Goal: Transaction & Acquisition: Purchase product/service

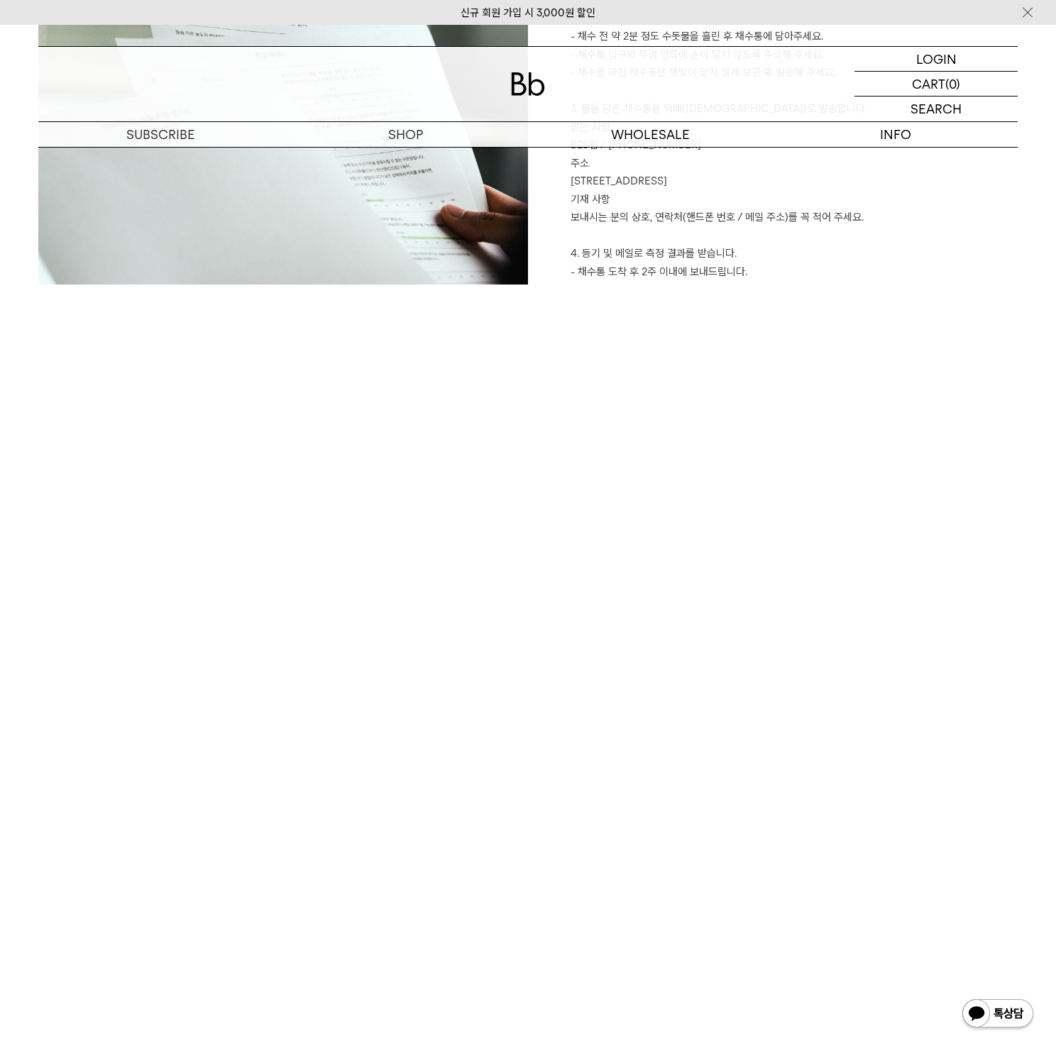
scroll to position [2512, 0]
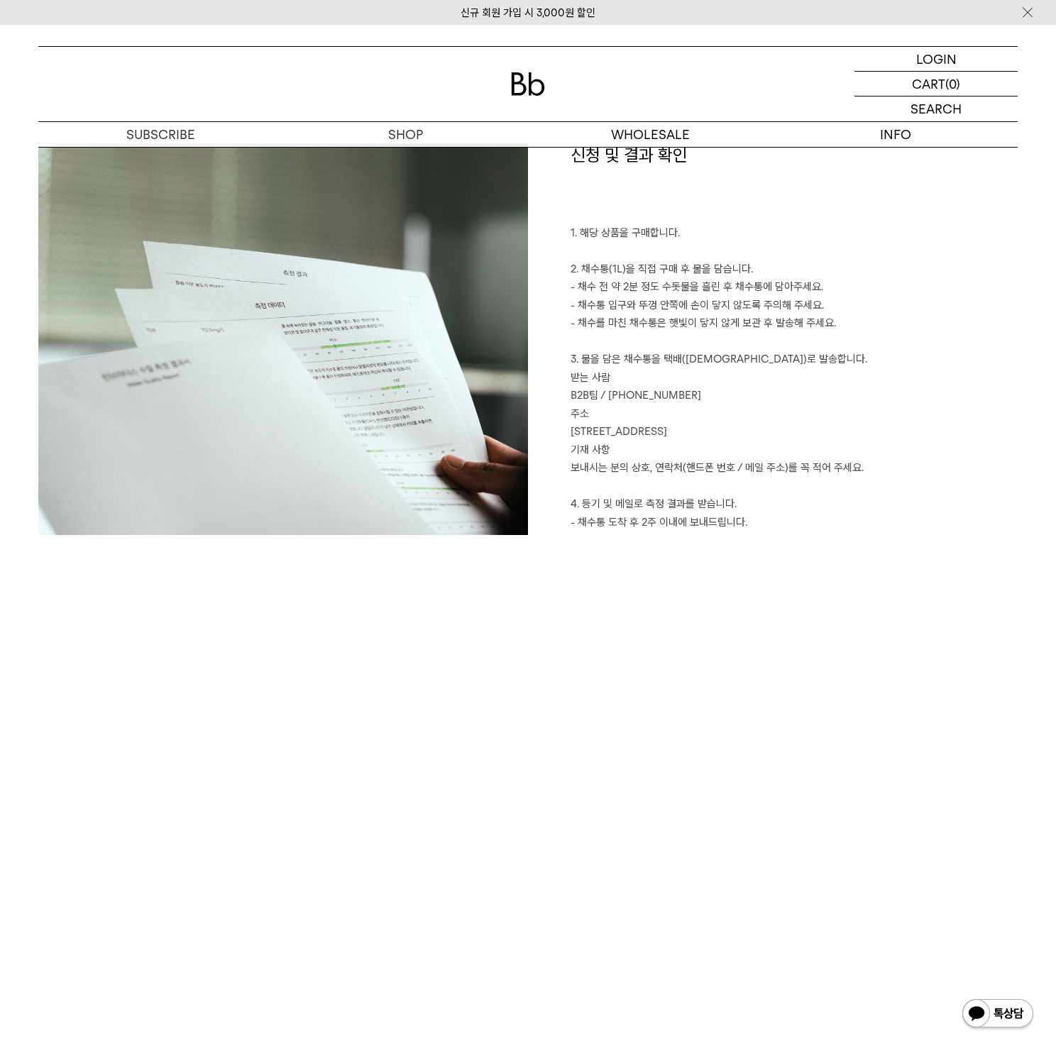
click at [579, 383] on p "1. 해당 상품을 구매합니다. 2. 채수통(1L)을 직접 구매 후 물을 담습니다. - 채수 전 약 2분 정도 수돗물을 흘린 후 채수통에 담아주…" at bounding box center [794, 387] width 447 height 326
drag, startPoint x: 571, startPoint y: 356, endPoint x: 855, endPoint y: 435, distance: 294.8
click at [855, 435] on p "1. 해당 상품을 구매합니다. 2. 채수통(1L)을 직접 구매 후 물을 담습니다. - 채수 전 약 2분 정도 수돗물을 흘린 후 채수통에 담아주…" at bounding box center [794, 387] width 447 height 326
click at [839, 432] on p "1. 해당 상품을 구매합니다. 2. 채수통(1L)을 직접 구매 후 물을 담습니다. - 채수 전 약 2분 정도 수돗물을 흘린 후 채수통에 담아주…" at bounding box center [794, 387] width 447 height 326
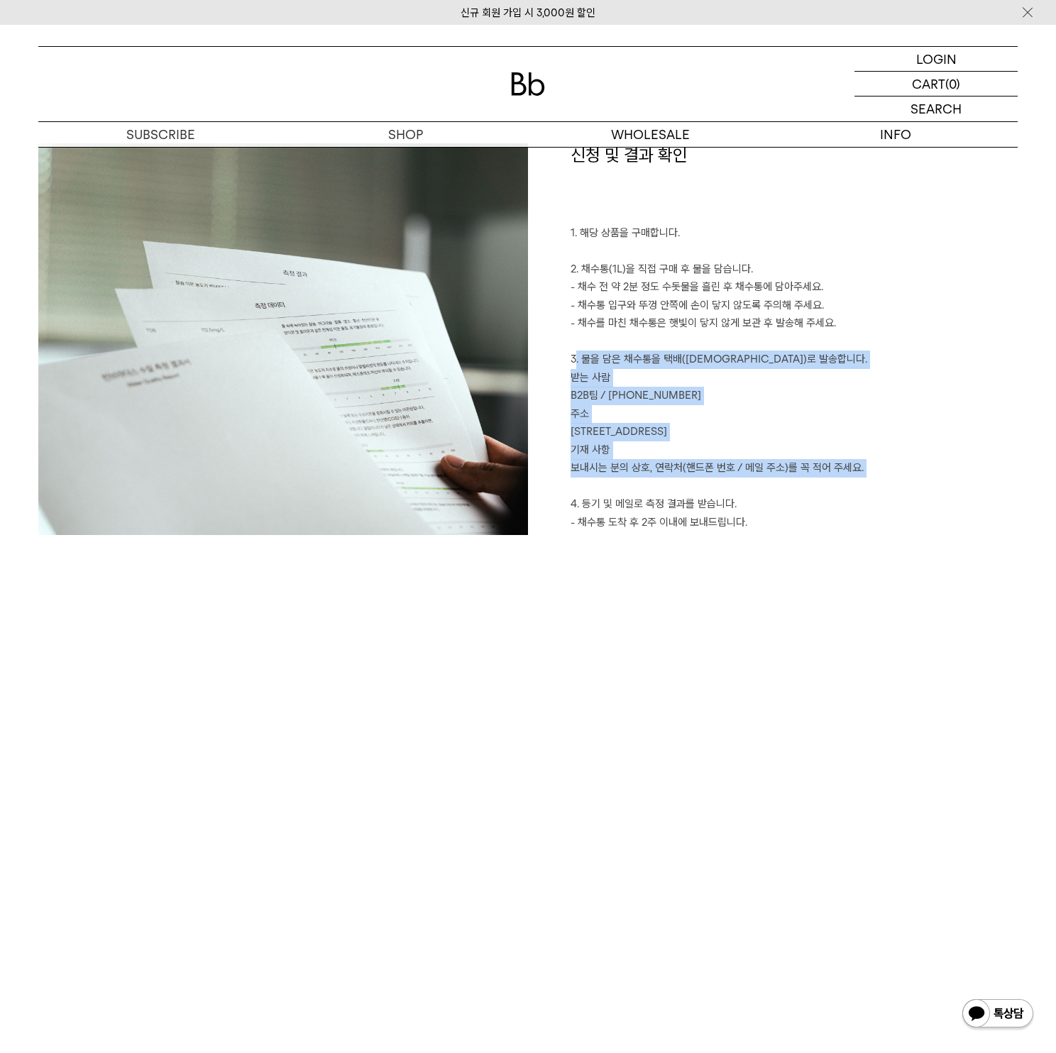
drag, startPoint x: 572, startPoint y: 321, endPoint x: 854, endPoint y: 437, distance: 304.8
click at [864, 439] on p "1. 해당 상품을 구매합니다. 2. 채수통(1L)을 직접 구매 후 물을 담습니다. - 채수 전 약 2분 정도 수돗물을 흘린 후 채수통에 담아주…" at bounding box center [794, 387] width 447 height 326
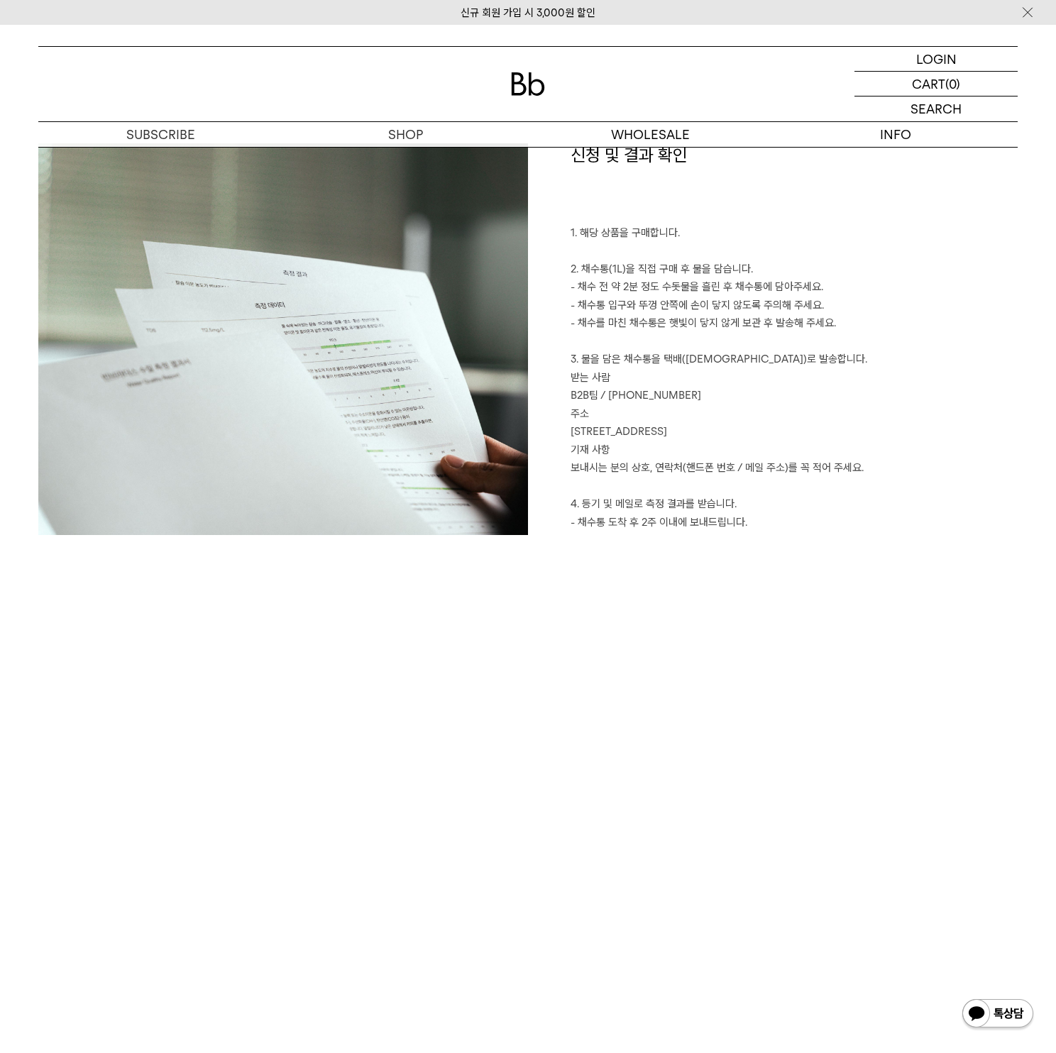
click at [801, 405] on p "1. 해당 상품을 구매합니다. 2. 채수통(1L)을 직접 구매 후 물을 담습니다. - 채수 전 약 2분 정도 수돗물을 흘린 후 채수통에 담아주…" at bounding box center [794, 387] width 447 height 326
drag, startPoint x: 568, startPoint y: 315, endPoint x: 876, endPoint y: 431, distance: 329.0
click at [876, 431] on div "신청 및 결과 확인 1. 해당 상품을 구매합니다. 2. 채수통(1L)을 직접 구매 후 물을 담습니다. - 채수 전 약 2분 정도 수돗물을 흘린…" at bounding box center [773, 352] width 490 height 419
copy p "3. 물을 담은 채수통을 택배(선불)로 발송합니다. 받는 사람 B2B팀 / 010-8767-4709 주소 서울시 마포구 토정로9길 2, 5층 …"
click at [644, 430] on p "1. 해당 상품을 구매합니다. 2. 채수통(1L)을 직접 구매 후 물을 담습니다. - 채수 전 약 2분 정도 수돗물을 흘린 후 채수통에 담아주…" at bounding box center [794, 387] width 447 height 326
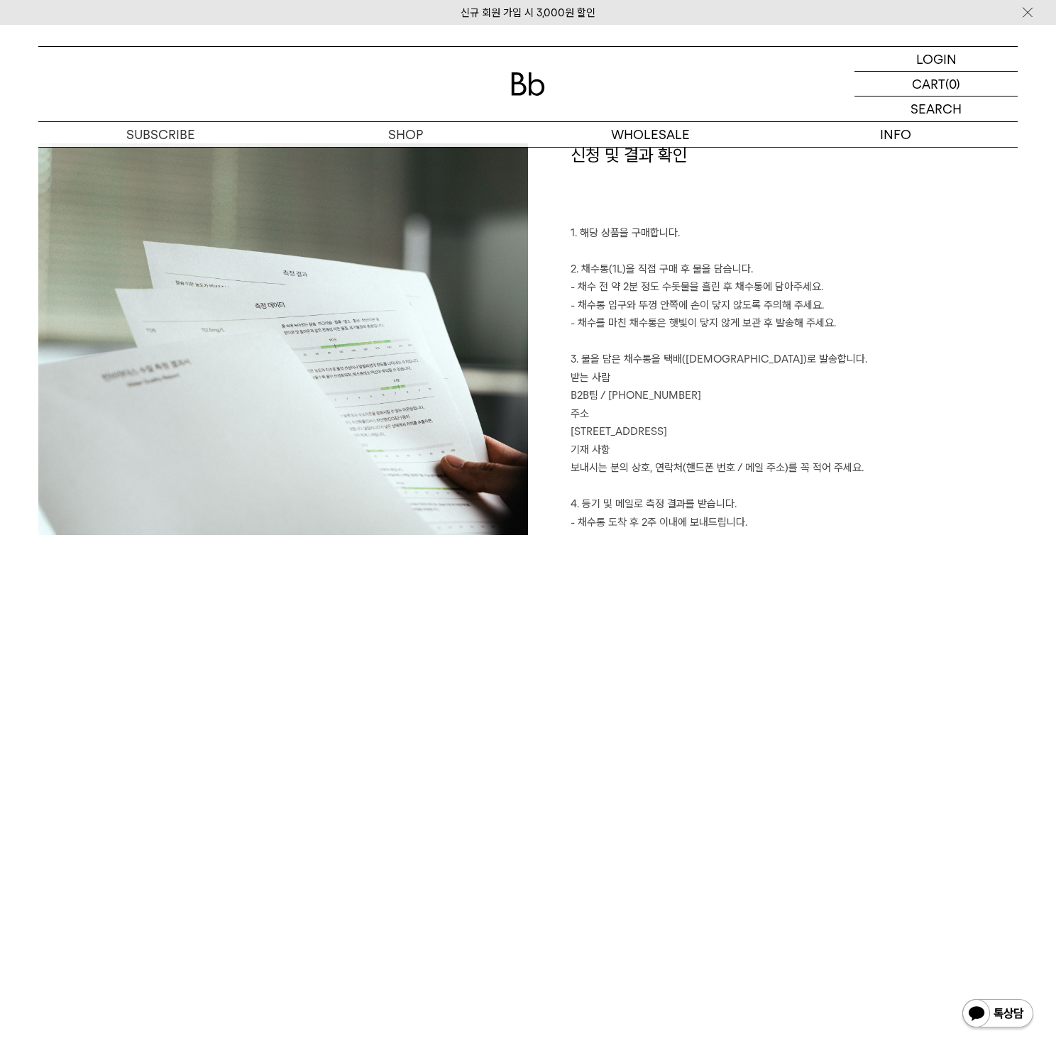
click at [693, 459] on p "1. 해당 상품을 구매합니다. 2. 채수통(1L)을 직접 구매 후 물을 담습니다. - 채수 전 약 2분 정도 수돗물을 흘린 후 채수통에 담아주…" at bounding box center [794, 387] width 447 height 326
click at [598, 348] on p "1. 해당 상품을 구매합니다. 2. 채수통(1L)을 직접 구매 후 물을 담습니다. - 채수 전 약 2분 정도 수돗물을 흘린 후 채수통에 담아주…" at bounding box center [794, 387] width 447 height 326
click at [625, 303] on p "1. 해당 상품을 구매합니다. 2. 채수통(1L)을 직접 구매 후 물을 담습니다. - 채수 전 약 2분 정도 수돗물을 흘린 후 채수통에 담아주…" at bounding box center [794, 387] width 447 height 326
click at [615, 280] on p "1. 해당 상품을 구매합니다. 2. 채수통(1L)을 직접 구매 후 물을 담습니다. - 채수 전 약 2분 정도 수돗물을 흘린 후 채수통에 담아주…" at bounding box center [794, 387] width 447 height 326
click at [684, 337] on p "1. 해당 상품을 구매합니다. 2. 채수통(1L)을 직접 구매 후 물을 담습니다. - 채수 전 약 2분 정도 수돗물을 흘린 후 채수통에 담아주…" at bounding box center [794, 387] width 447 height 326
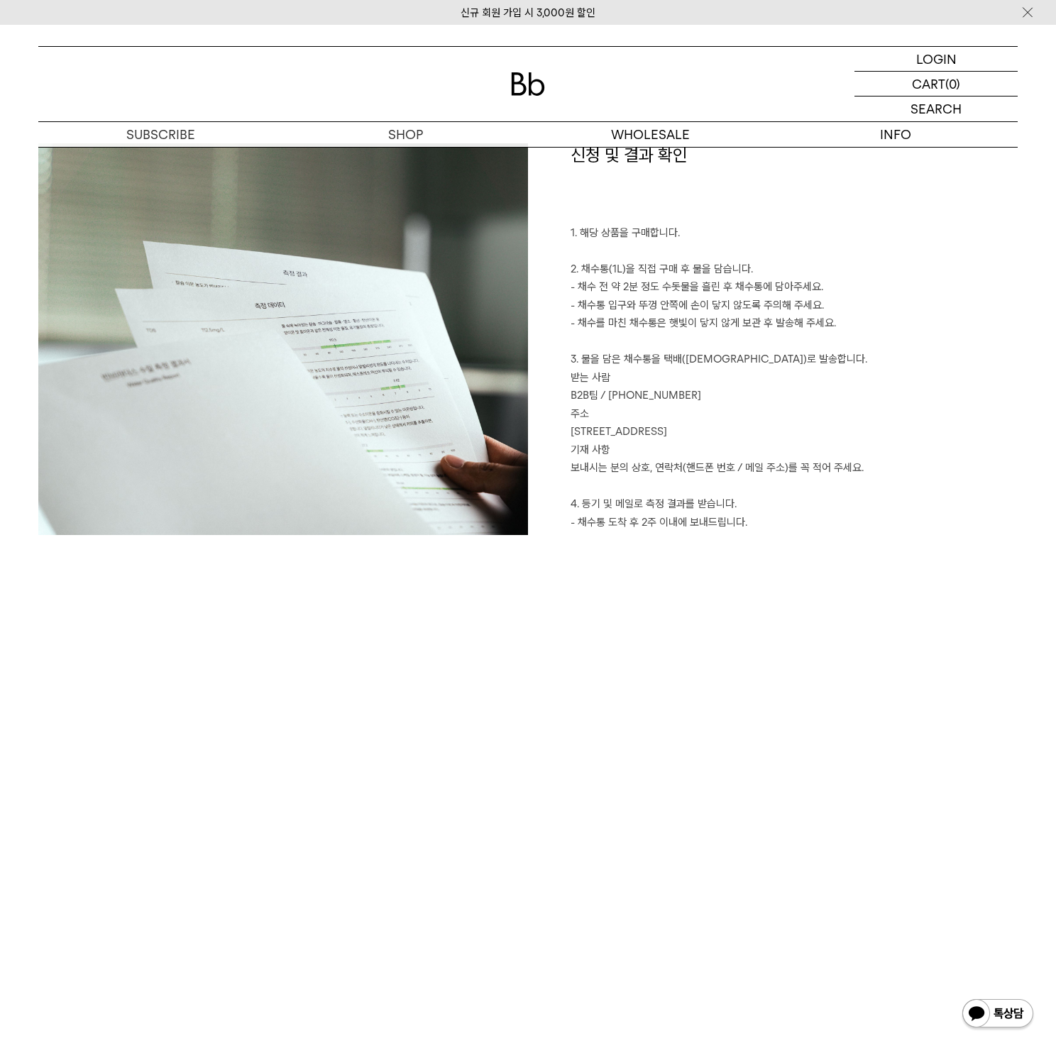
click at [753, 394] on p "1. 해당 상품을 구매합니다. 2. 채수통(1L)을 직접 구매 후 물을 담습니다. - 채수 전 약 2분 정도 수돗물을 흘린 후 채수통에 담아주…" at bounding box center [794, 387] width 447 height 326
click at [661, 430] on p "1. 해당 상품을 구매합니다. 2. 채수통(1L)을 직접 구매 후 물을 담습니다. - 채수 전 약 2분 정도 수돗물을 흘린 후 채수통에 담아주…" at bounding box center [794, 387] width 447 height 326
click at [814, 434] on p "1. 해당 상품을 구매합니다. 2. 채수통(1L)을 직접 구매 후 물을 담습니다. - 채수 전 약 2분 정도 수돗물을 흘린 후 채수통에 담아주…" at bounding box center [794, 387] width 447 height 326
drag, startPoint x: 575, startPoint y: 429, endPoint x: 864, endPoint y: 422, distance: 289.6
click at [864, 422] on p "1. 해당 상품을 구매합니다. 2. 채수통(1L)을 직접 구매 후 물을 담습니다. - 채수 전 약 2분 정도 수돗물을 흘린 후 채수통에 담아주…" at bounding box center [794, 387] width 447 height 326
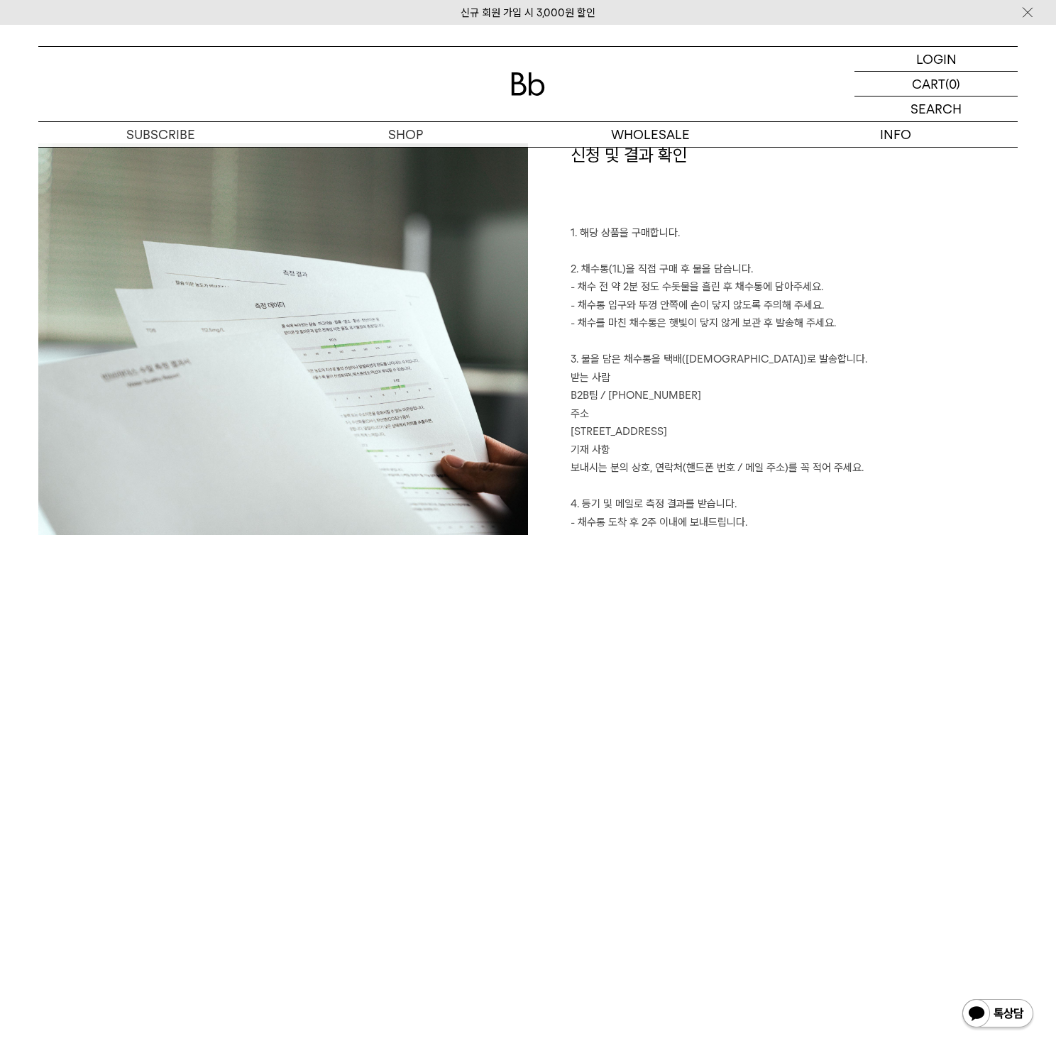
click at [807, 427] on p "1. 해당 상품을 구매합니다. 2. 채수통(1L)을 직접 구매 후 물을 담습니다. - 채수 전 약 2분 정도 수돗물을 흘린 후 채수통에 담아주…" at bounding box center [794, 387] width 447 height 326
click at [663, 431] on p "1. 해당 상품을 구매합니다. 2. 채수통(1L)을 직접 구매 후 물을 담습니다. - 채수 전 약 2분 정도 수돗물을 흘린 후 채수통에 담아주…" at bounding box center [794, 387] width 447 height 326
click at [596, 432] on p "1. 해당 상품을 구매합니다. 2. 채수통(1L)을 직접 구매 후 물을 담습니다. - 채수 전 약 2분 정도 수돗물을 흘린 후 채수통에 담아주…" at bounding box center [794, 387] width 447 height 326
click at [945, 63] on p "로그인" at bounding box center [936, 59] width 34 height 24
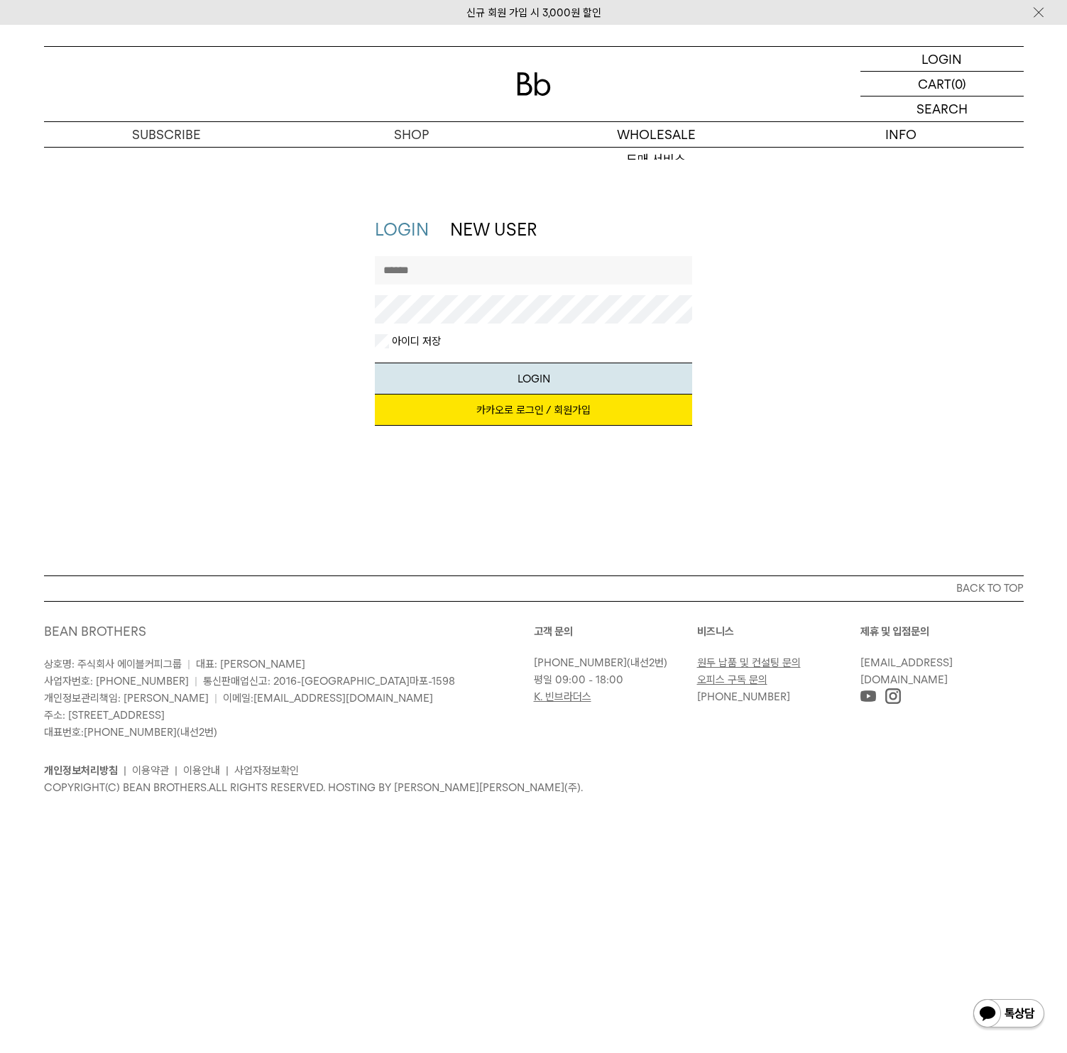
click at [436, 273] on input "text" at bounding box center [533, 270] width 317 height 28
click at [938, 395] on div "LOGIN NEW USER 지금 가입하시면 3,000원 쿠폰과 매월 회원 전용 커피 혜택을 드려요. 카카오로 로그인 / 회원가입 아이디로 로그…" at bounding box center [534, 329] width 994 height 222
click at [666, 159] on link "도매 서비스" at bounding box center [656, 160] width 245 height 24
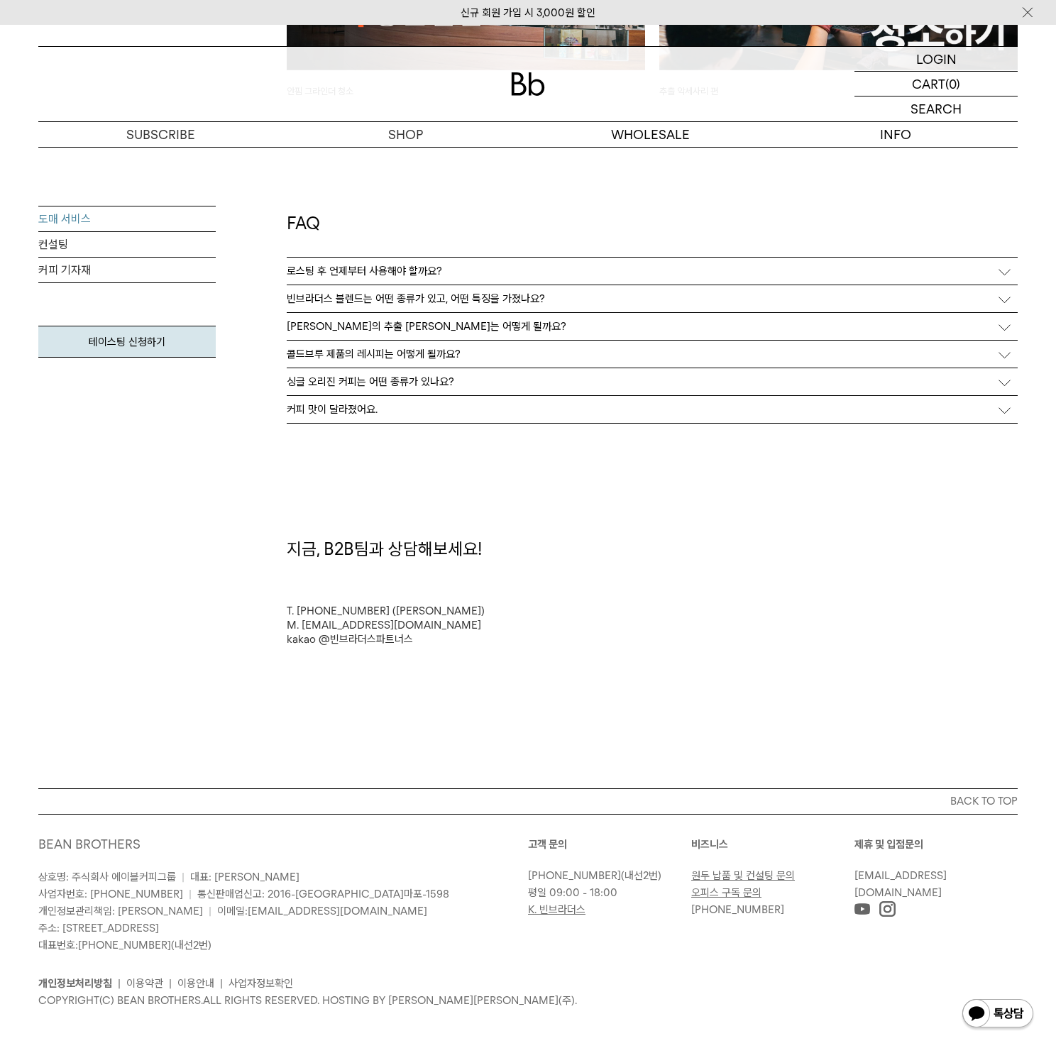
scroll to position [3593, 0]
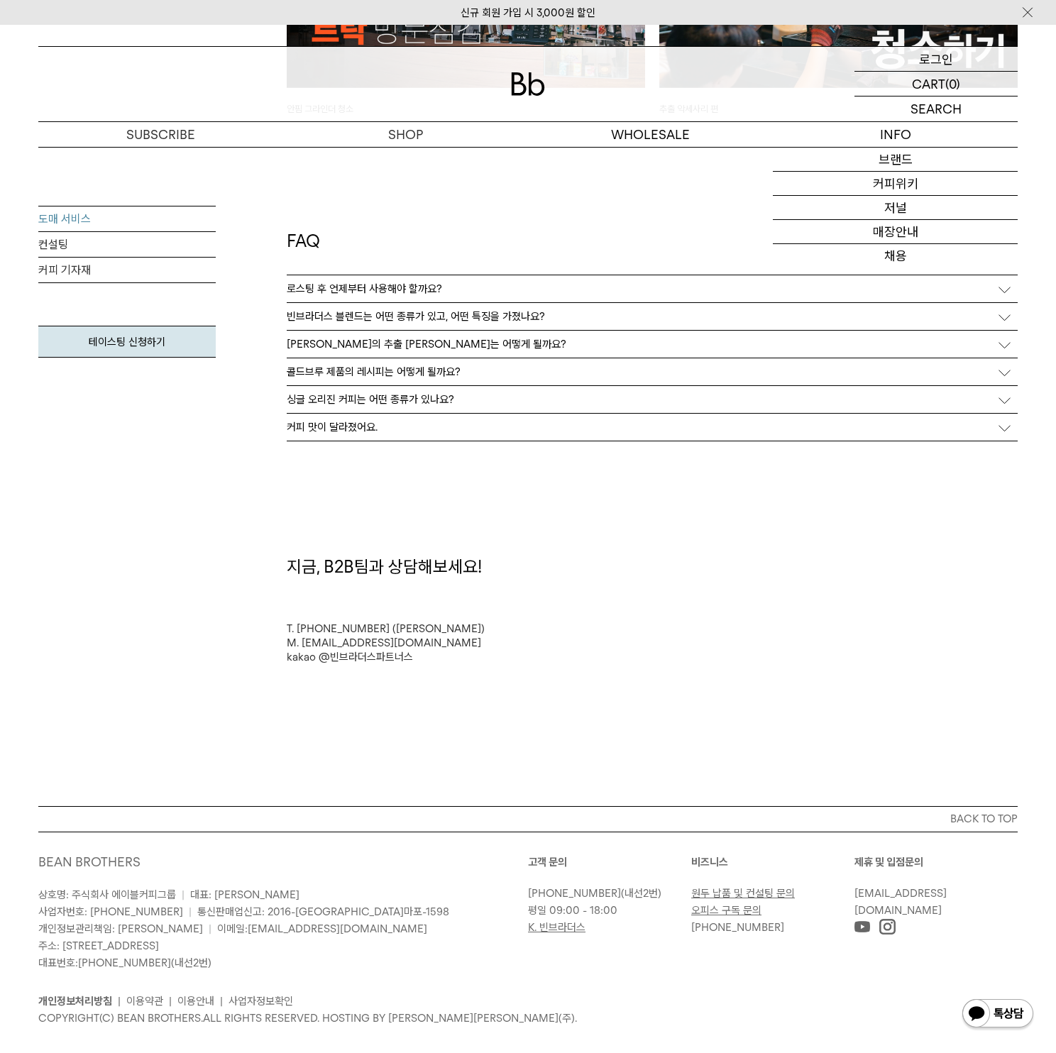
click at [918, 57] on div "LOGIN 로그인" at bounding box center [935, 59] width 163 height 24
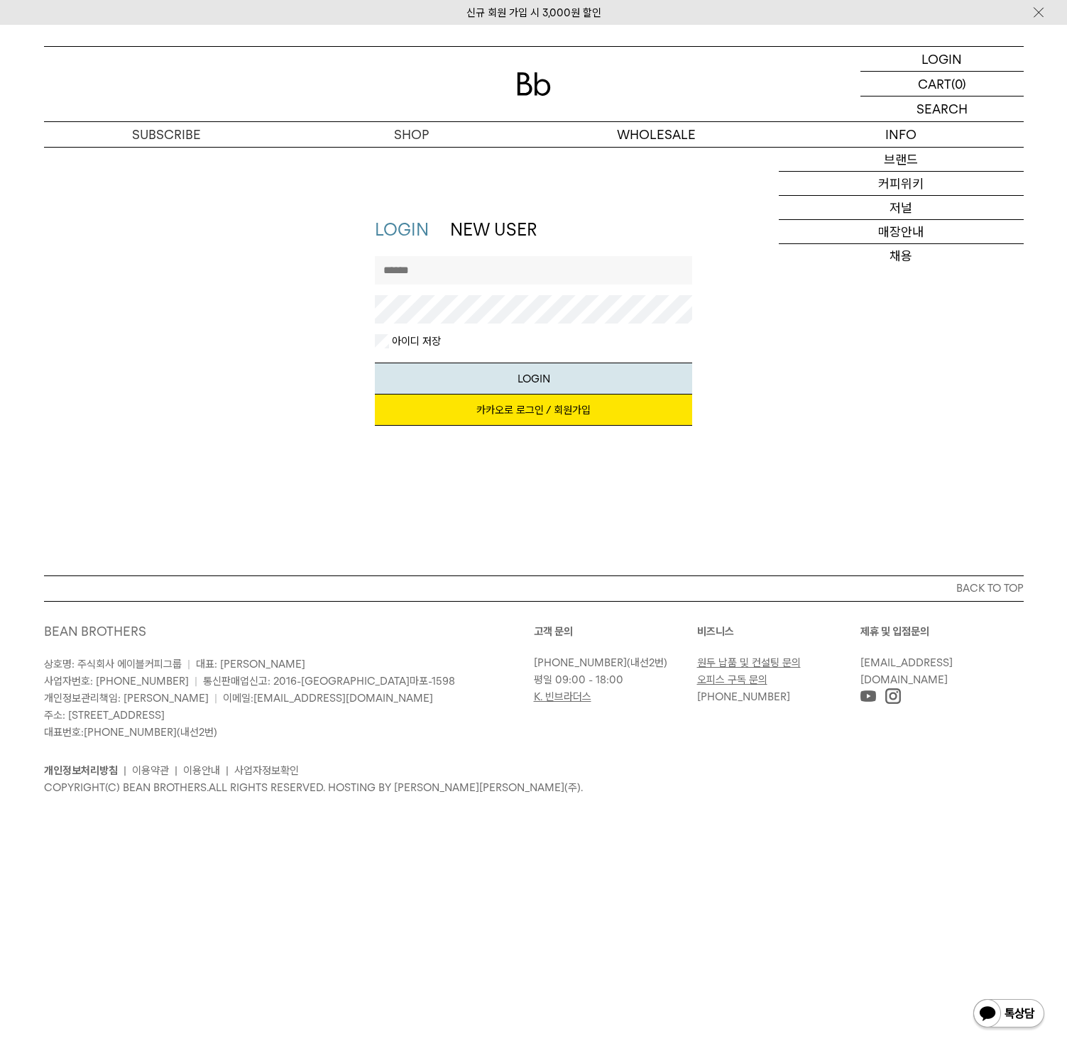
click at [542, 276] on input "text" at bounding box center [533, 270] width 317 height 28
click at [479, 273] on input "text" at bounding box center [533, 270] width 317 height 28
click at [458, 262] on input "text" at bounding box center [533, 270] width 317 height 28
click at [859, 343] on div "LOGIN NEW USER 지금 가입하시면 3,000원 쿠폰과 매월 회원 전용 커피 혜택을 드려요. 카카오로 로그인 / 회원가입 아이디로 로그…" at bounding box center [534, 329] width 994 height 222
drag, startPoint x: 922, startPoint y: 400, endPoint x: 916, endPoint y: 390, distance: 11.2
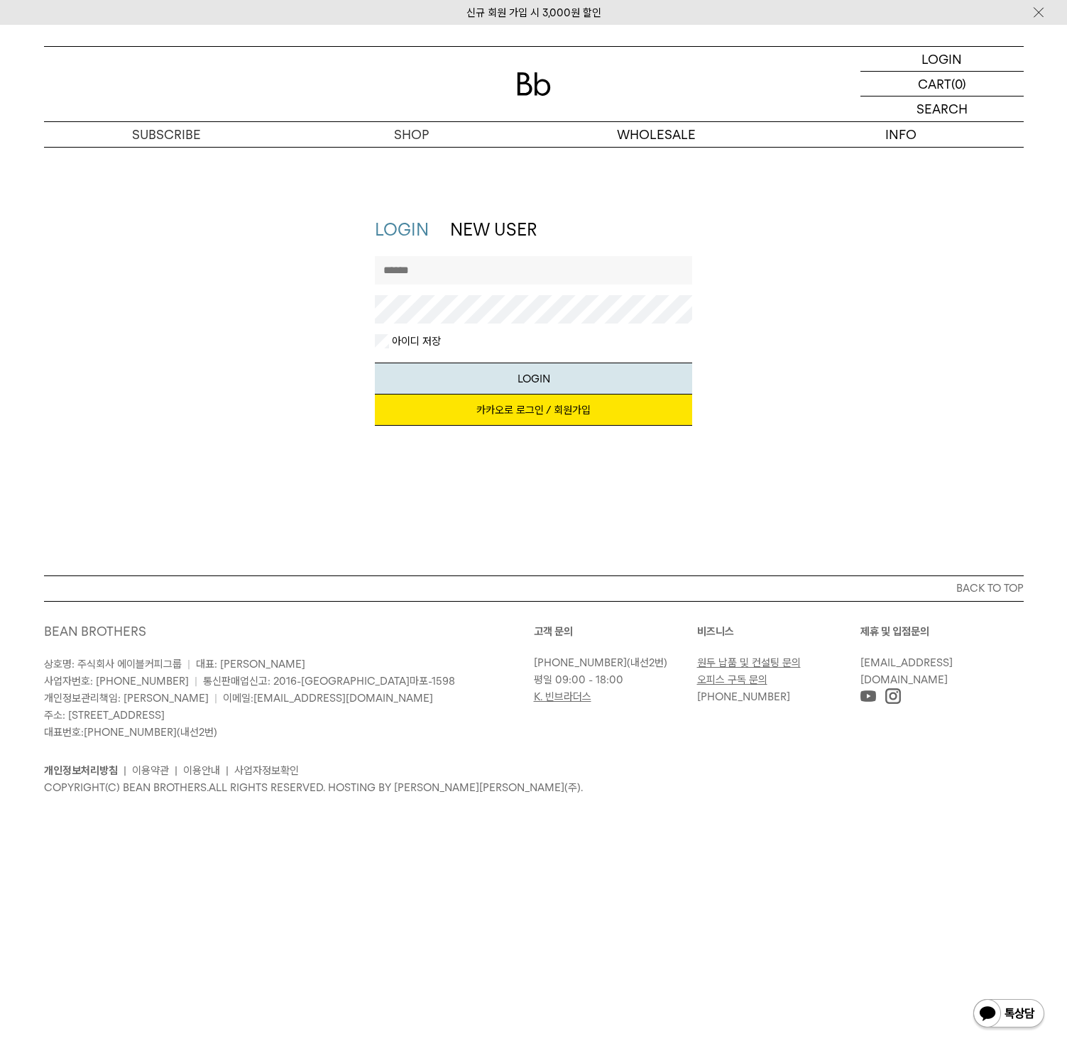
click at [923, 399] on div "LOGIN NEW USER 지금 가입하시면 3,000원 쿠폰과 매월 회원 전용 커피 혜택을 드려요. 카카오로 로그인 / 회원가입 아이디로 로그…" at bounding box center [534, 329] width 994 height 222
